Goal: Browse casually: Explore the website without a specific task or goal

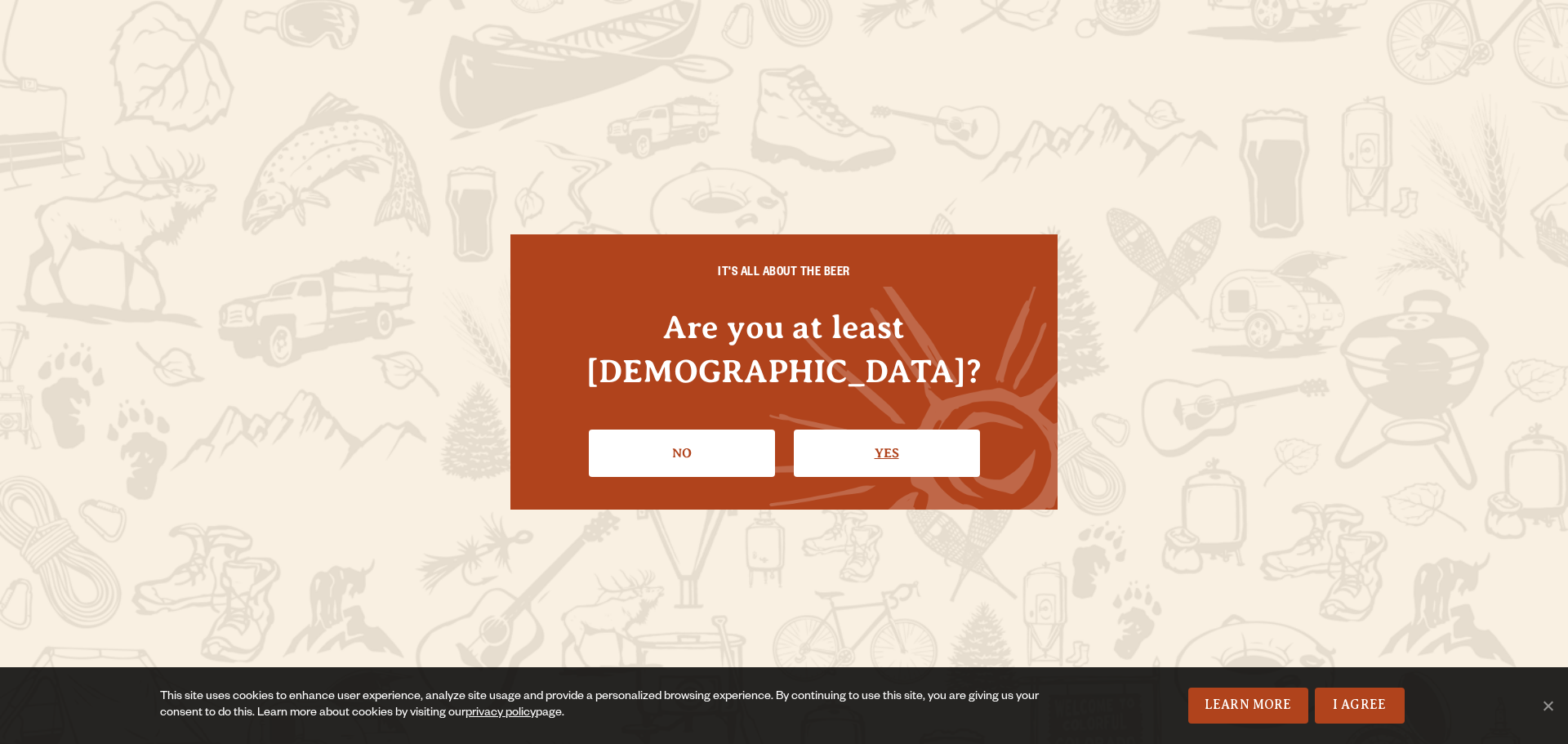
click at [929, 432] on link "Yes" at bounding box center [886, 452] width 186 height 48
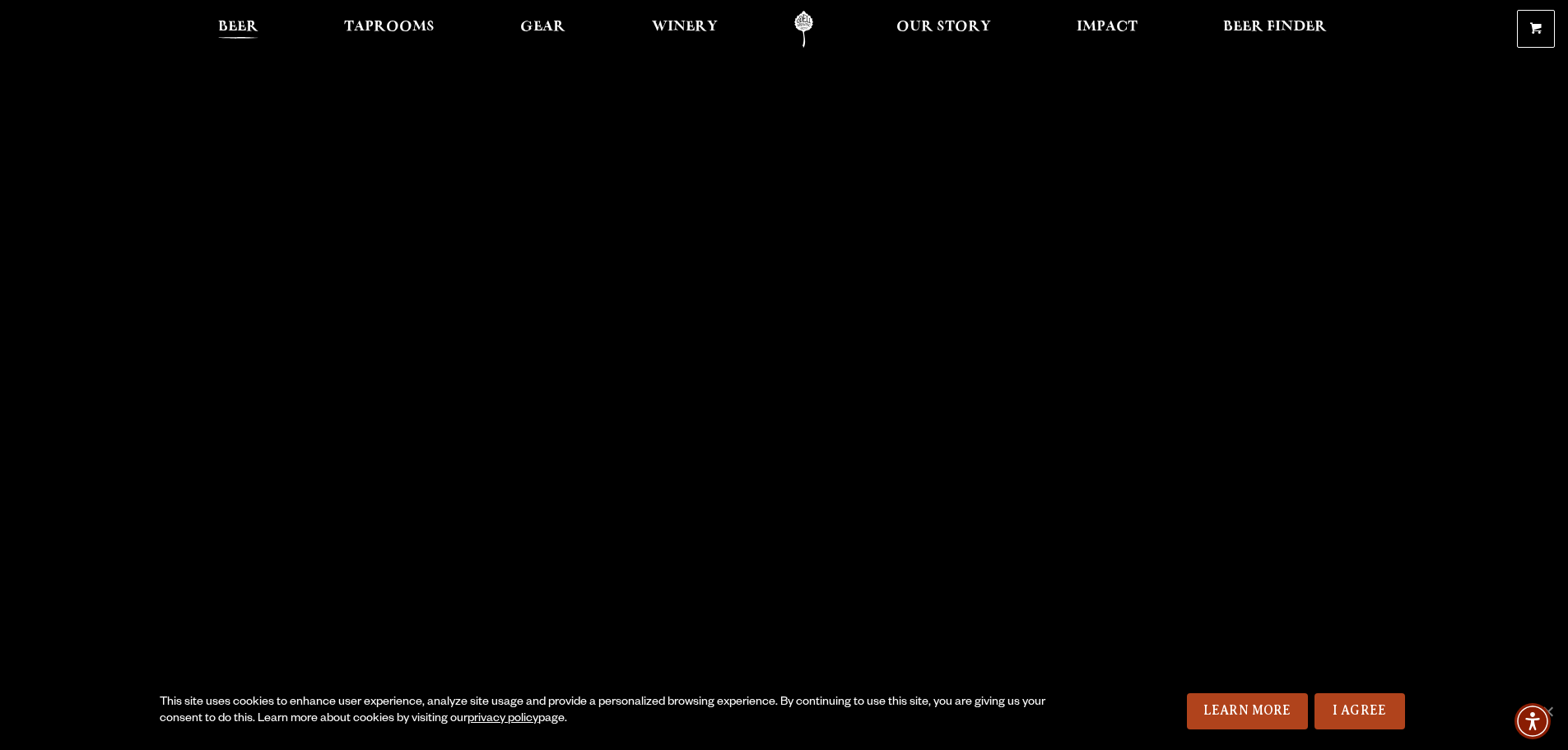
click at [241, 24] on span "Beer" at bounding box center [237, 27] width 41 height 13
click at [939, 28] on span "Our Story" at bounding box center [943, 27] width 94 height 13
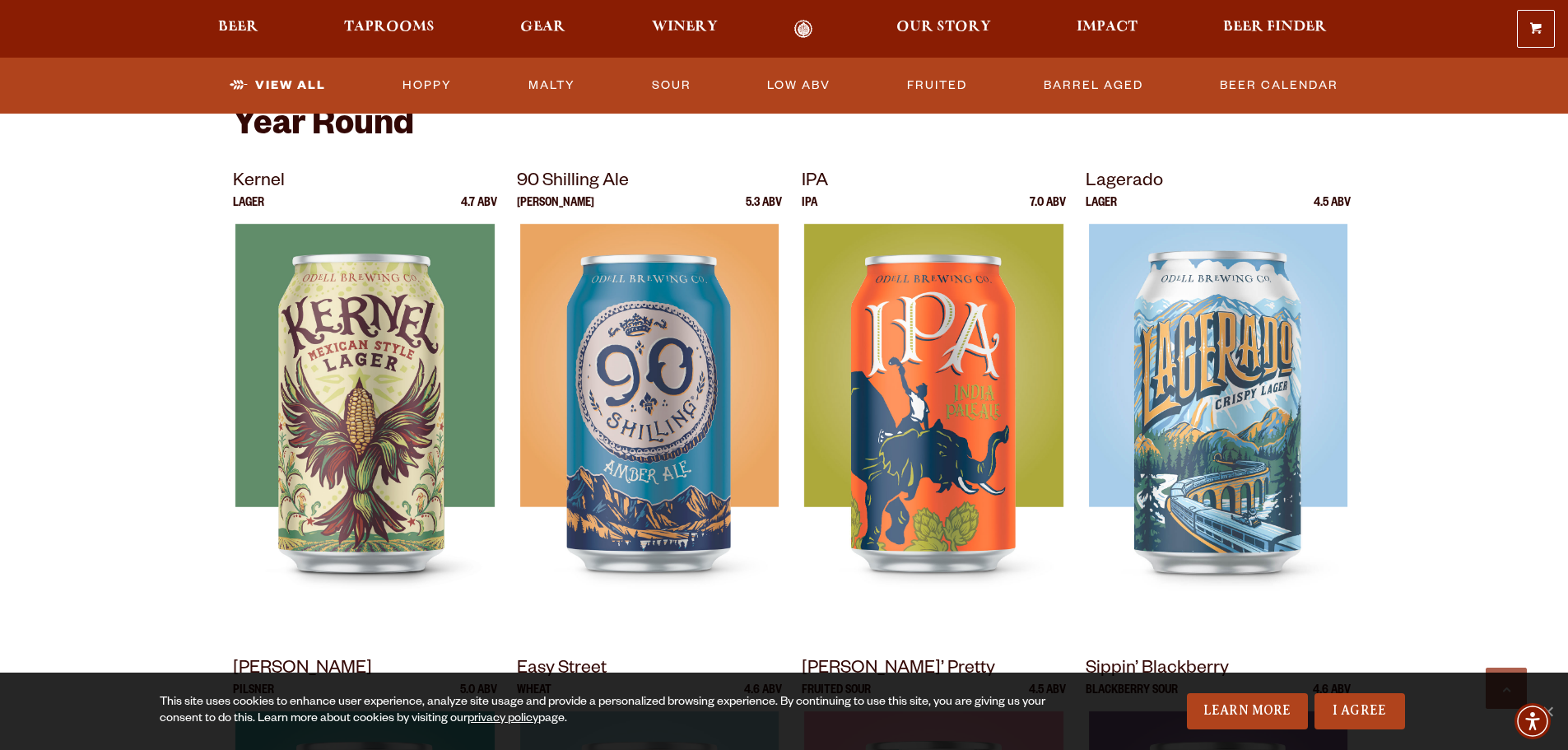
scroll to position [165, 0]
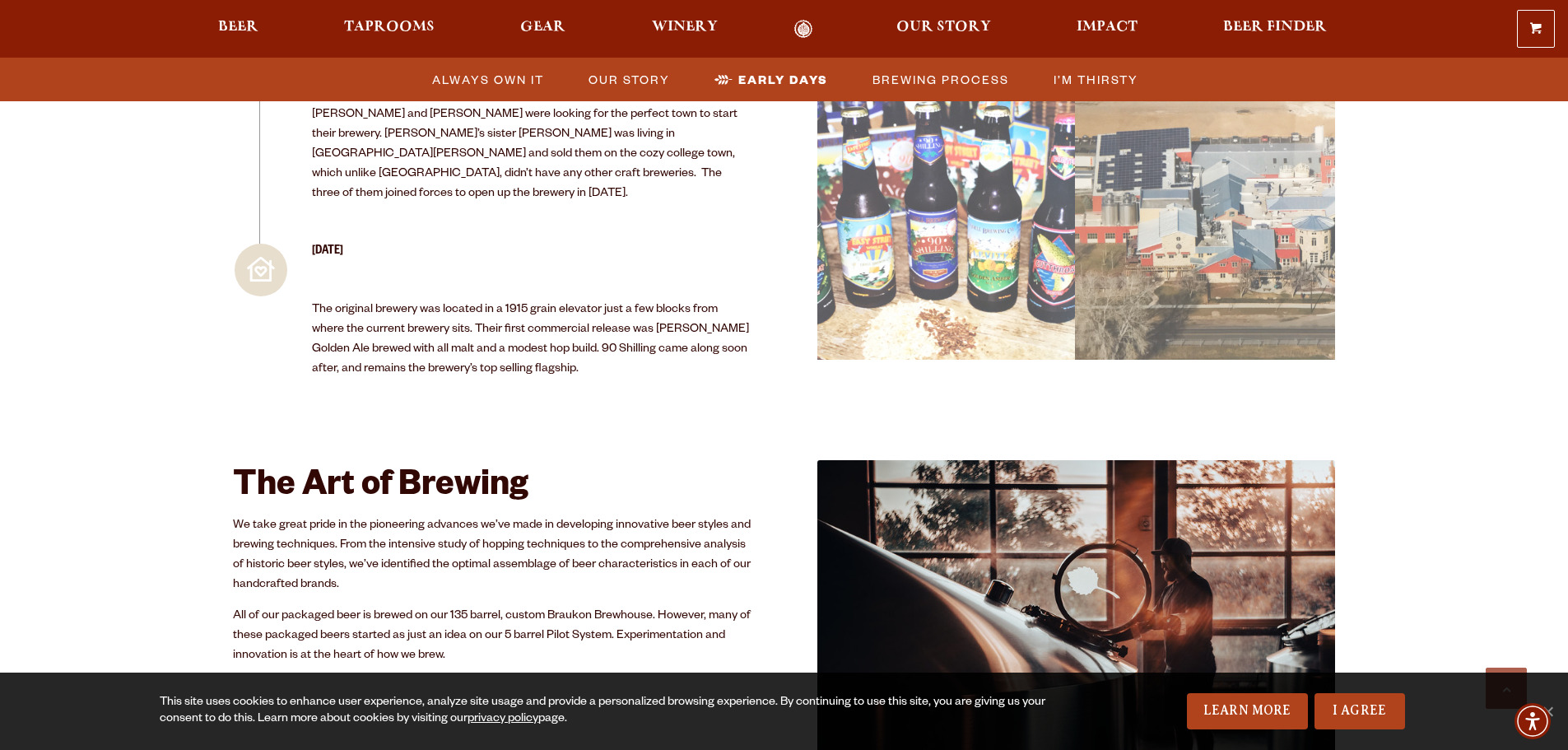
scroll to position [2552, 0]
